Goal: Navigation & Orientation: Find specific page/section

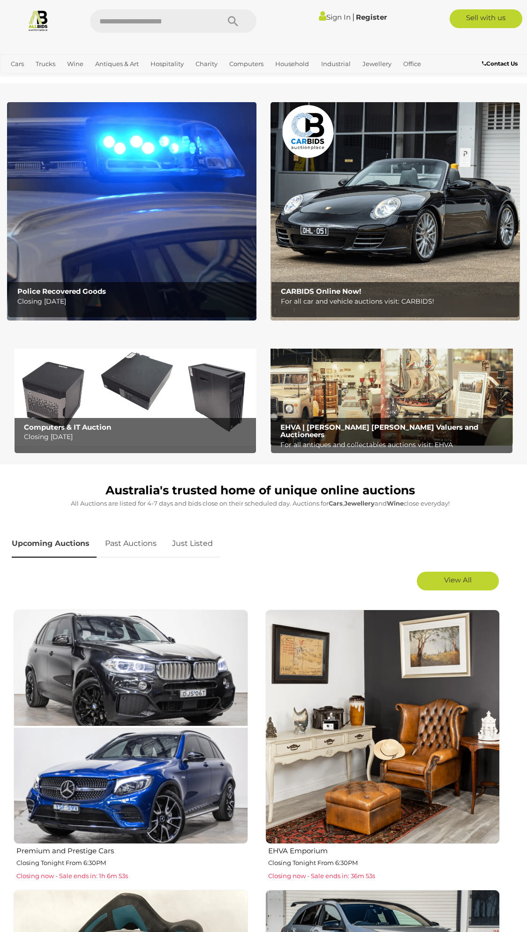
click at [93, 428] on b "Computers & IT Auction" at bounding box center [67, 427] width 87 height 9
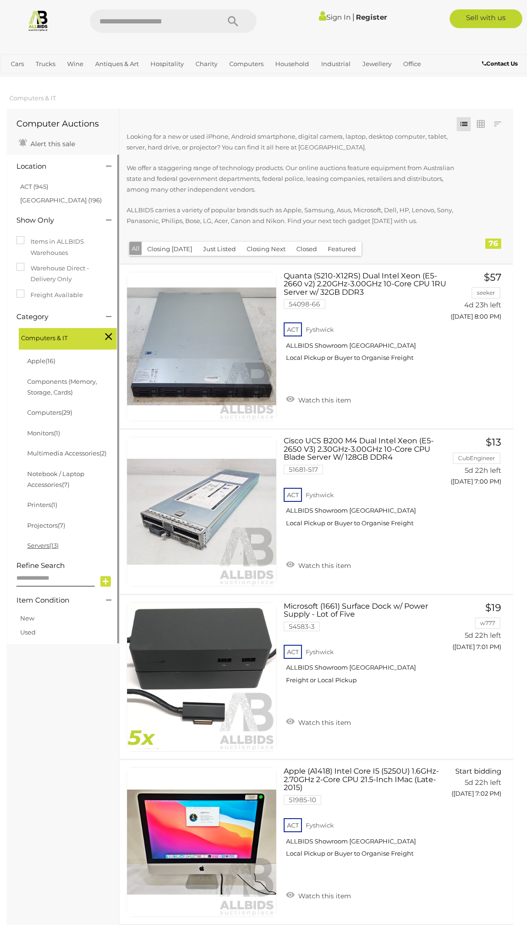
click at [36, 546] on link "Servers (13)" at bounding box center [42, 545] width 31 height 7
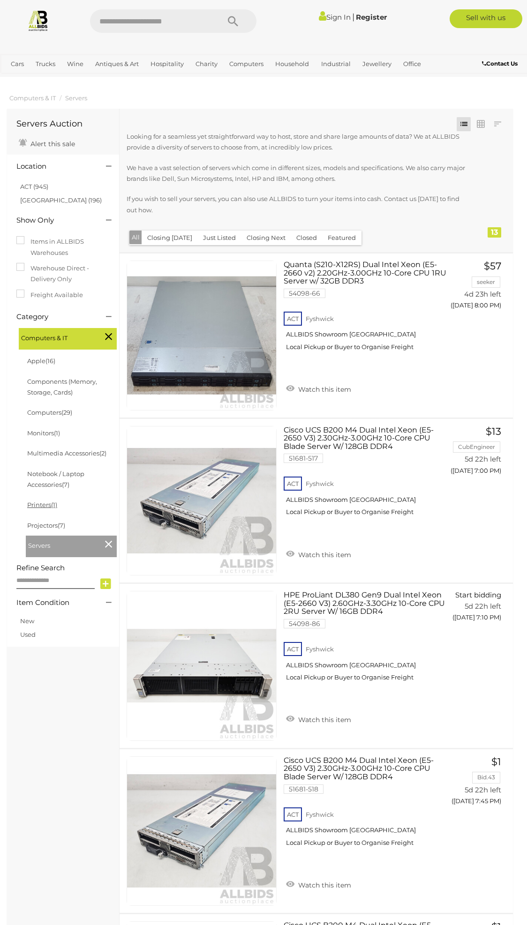
click at [46, 507] on link "Printers (1)" at bounding box center [42, 504] width 30 height 7
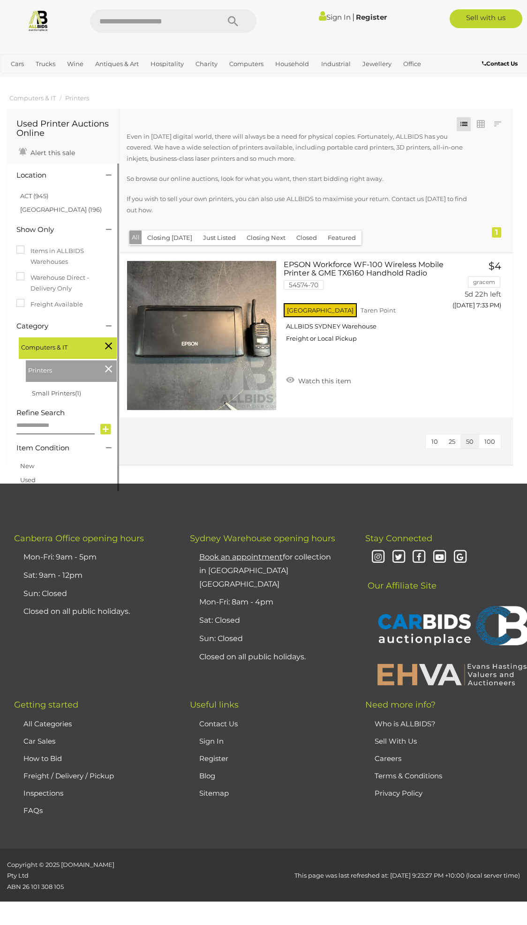
click at [107, 370] on icon at bounding box center [108, 369] width 7 height 12
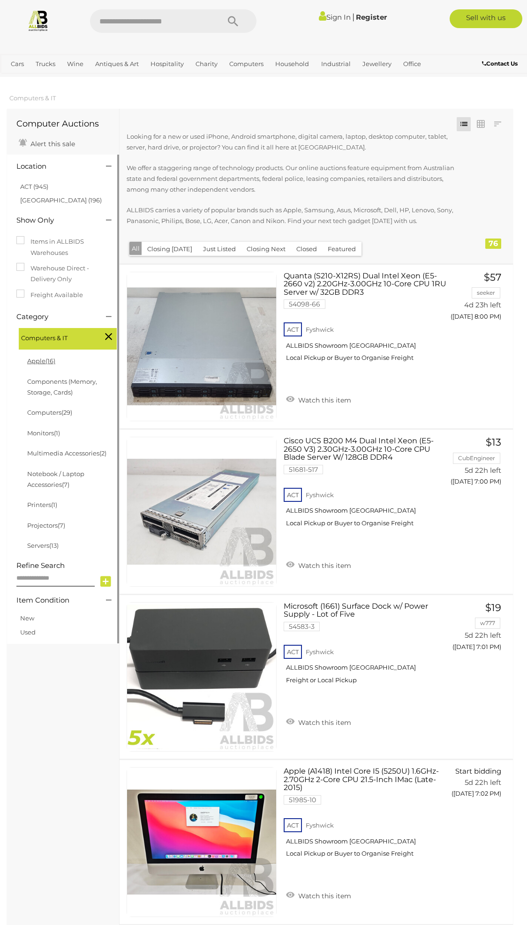
click at [37, 362] on link "Apple (16)" at bounding box center [41, 360] width 28 height 7
